Goal: Navigation & Orientation: Go to known website

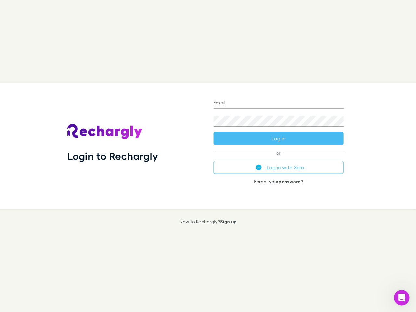
click at [208, 156] on div "Login to Rechargly" at bounding box center [135, 146] width 146 height 126
click at [279, 103] on input "Email" at bounding box center [279, 103] width 130 height 10
click at [279, 139] on form "Email Password Log in" at bounding box center [279, 119] width 130 height 52
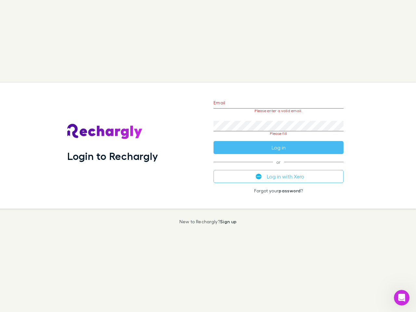
click at [279, 167] on div "Email Please enter a valid email. Password Please fill Log in or Log in with Xe…" at bounding box center [278, 146] width 140 height 126
click at [402, 298] on icon "Open Intercom Messenger" at bounding box center [402, 298] width 11 height 11
